Goal: Navigation & Orientation: Find specific page/section

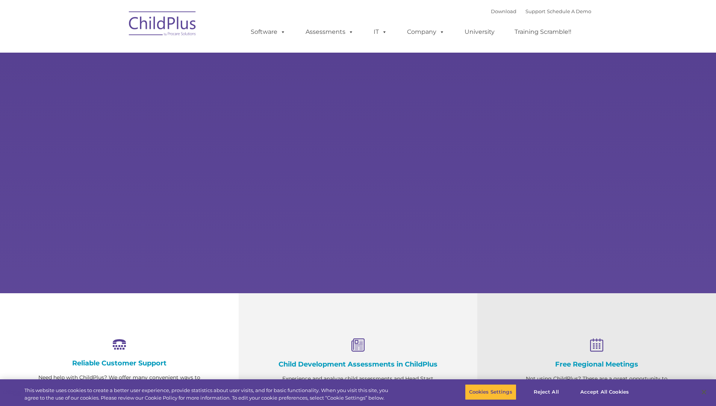
select select "MEDIUM"
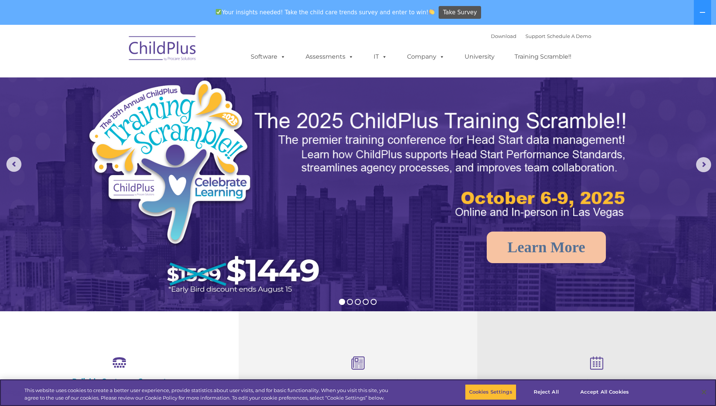
scroll to position [6, 0]
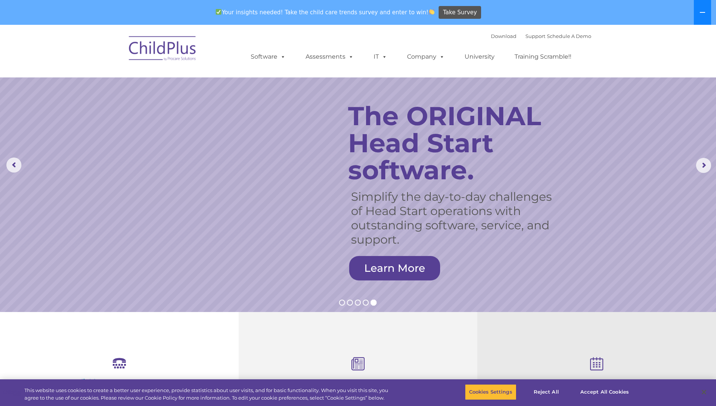
click at [703, 10] on icon at bounding box center [702, 12] width 6 height 6
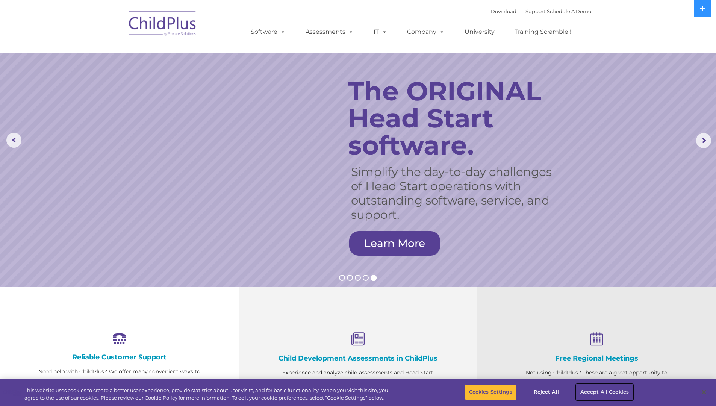
click at [598, 386] on button "Accept All Cookies" at bounding box center [604, 392] width 57 height 16
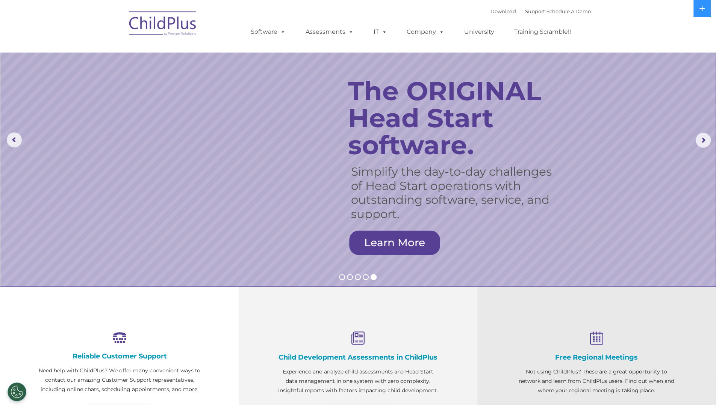
scroll to position [0, 0]
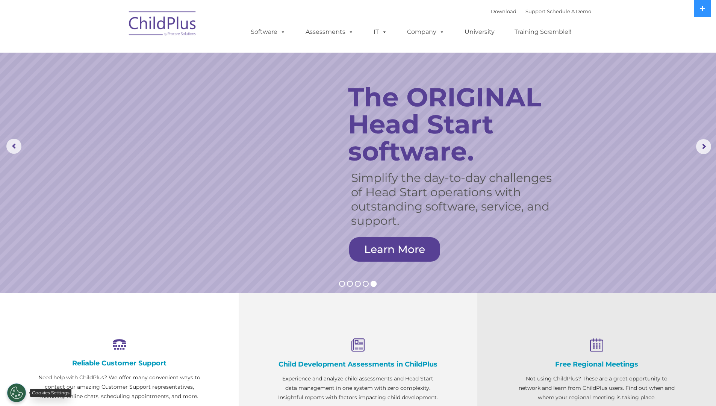
click at [19, 393] on button "Cookies Settings" at bounding box center [16, 392] width 19 height 19
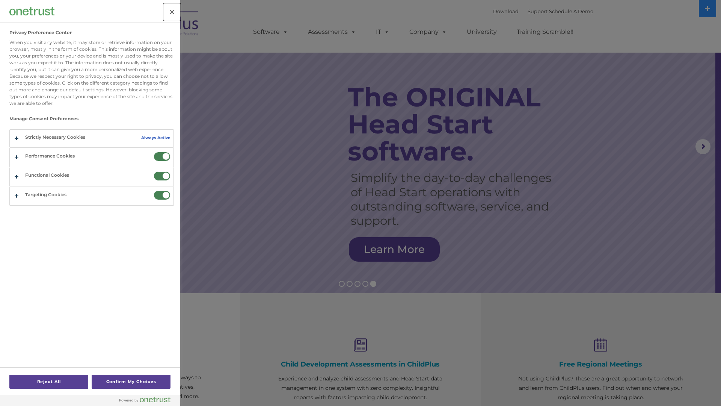
click at [170, 9] on button "Close" at bounding box center [172, 12] width 17 height 17
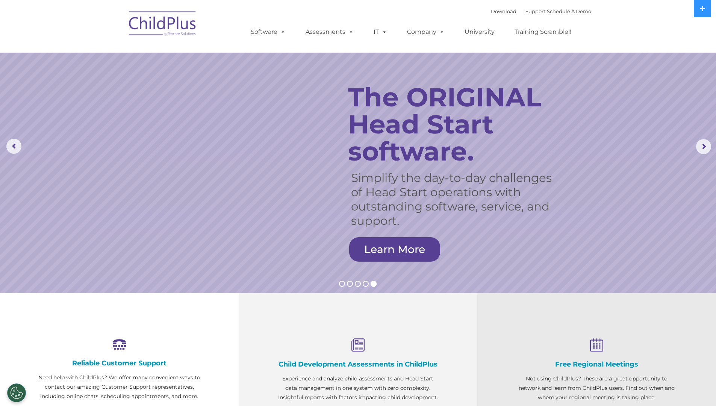
click at [525, 404] on div at bounding box center [596, 407] width 163 height 11
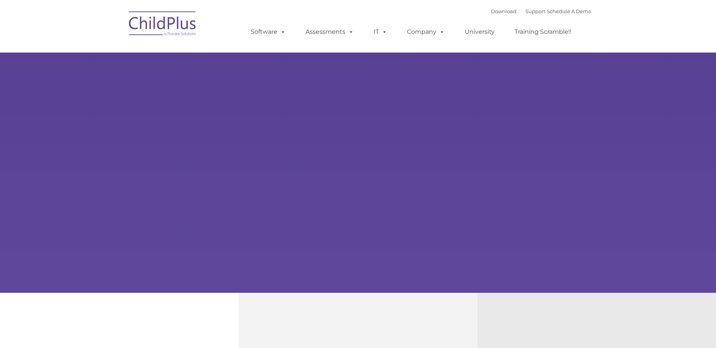
type input ""
select select "MEDIUM"
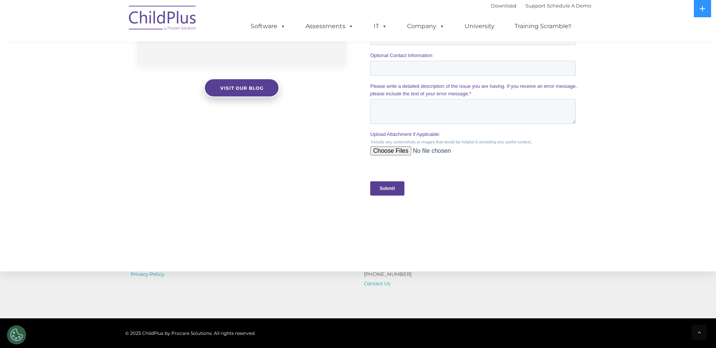
scroll to position [736, 0]
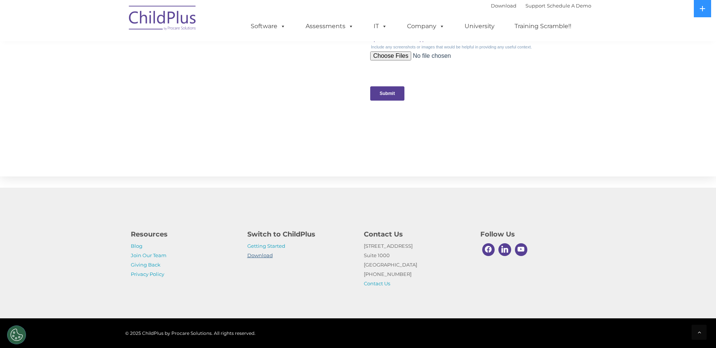
click at [259, 257] on link "Download" at bounding box center [260, 255] width 26 height 6
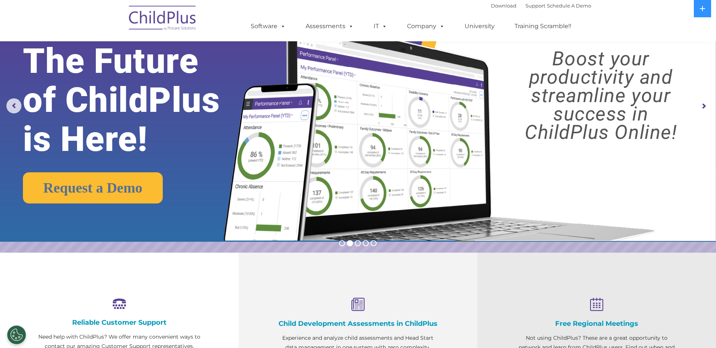
scroll to position [0, 0]
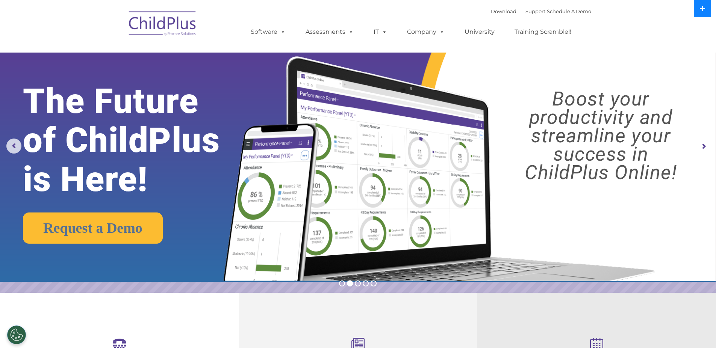
click at [698, 13] on button at bounding box center [702, 8] width 17 height 17
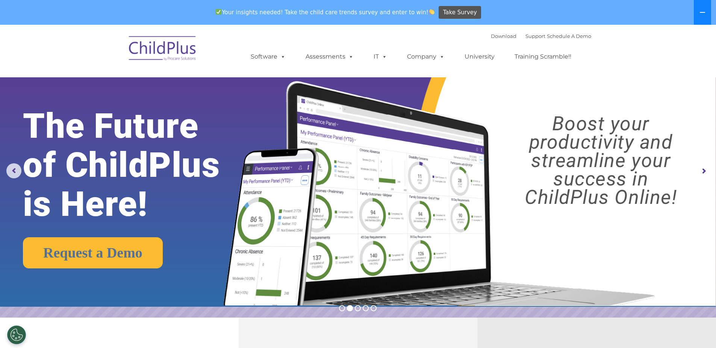
click at [698, 13] on button at bounding box center [702, 12] width 17 height 25
